Goal: Check status: Check status

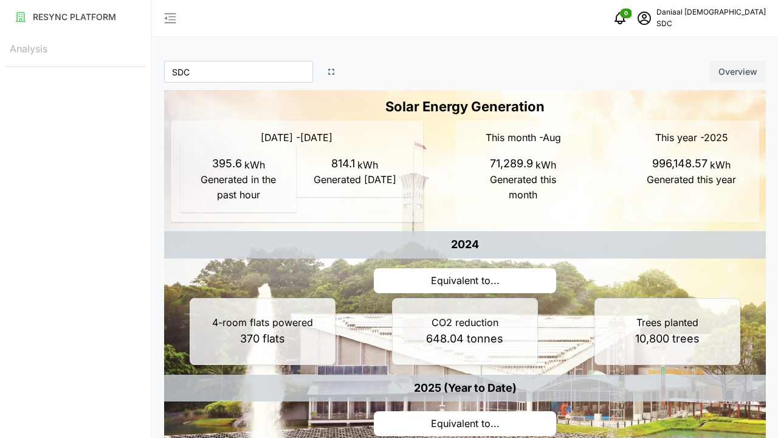
click at [407, 221] on div "[DATE] - [DATE] 395.6 kWh Generated in the past hour 814.1 kWh Generated [DATE]" at bounding box center [297, 171] width 252 height 102
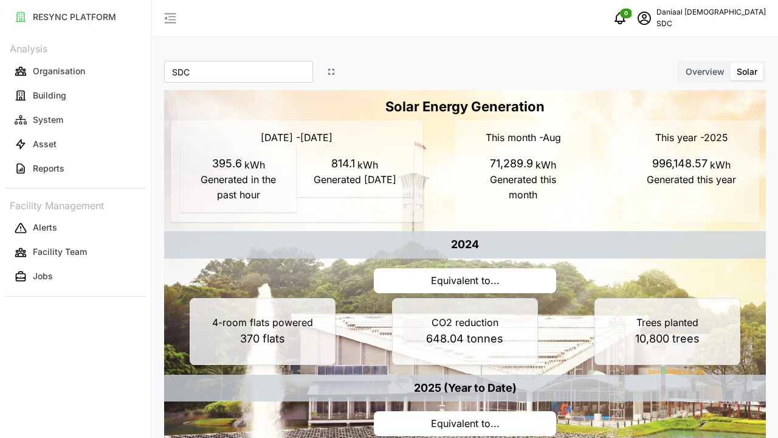
click at [330, 69] on icon "button" at bounding box center [331, 72] width 10 height 10
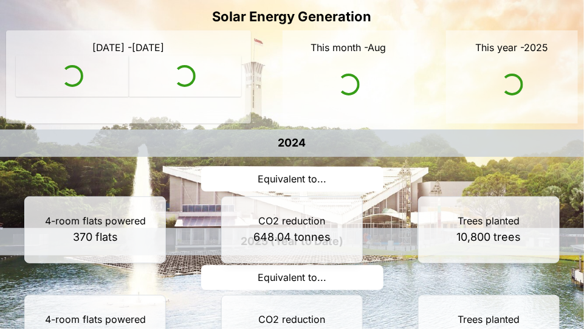
click at [291, 164] on div "2024 Equivalent to... 4-room flats powered 370 flats CO2 reduction 648.04 tonne…" at bounding box center [292, 174] width 594 height 98
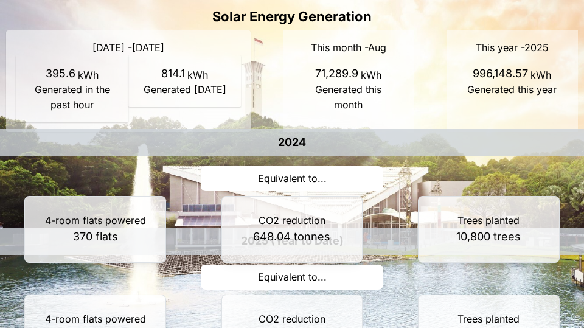
click at [291, 164] on div "2024 Equivalent to... 4-room flats powered 370 flats CO2 reduction 648.04 tonne…" at bounding box center [291, 173] width 593 height 98
